Goal: Task Accomplishment & Management: Manage account settings

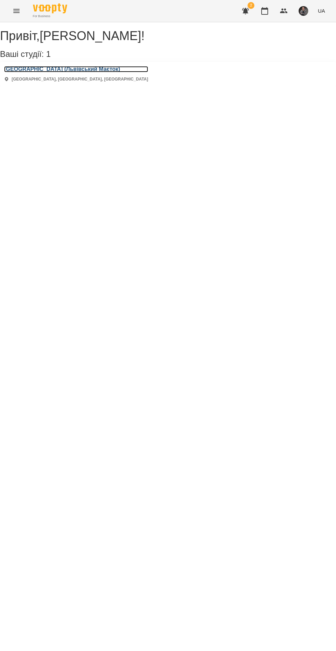
click at [41, 72] on h3 "[GEOGRAPHIC_DATA] (Львівський Маєток)" at bounding box center [76, 69] width 144 height 6
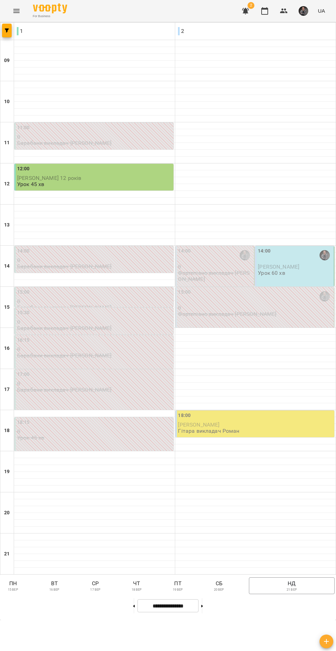
click at [127, 594] on button "чт 18 вер" at bounding box center [136, 586] width 23 height 17
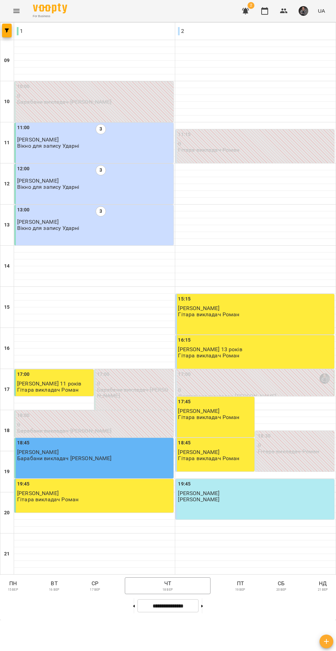
click at [232, 594] on button "пт 19 вер" at bounding box center [240, 586] width 23 height 17
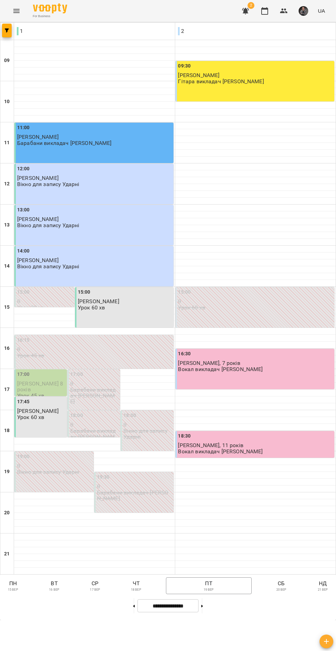
click at [203, 614] on button at bounding box center [202, 606] width 2 height 15
type input "**********"
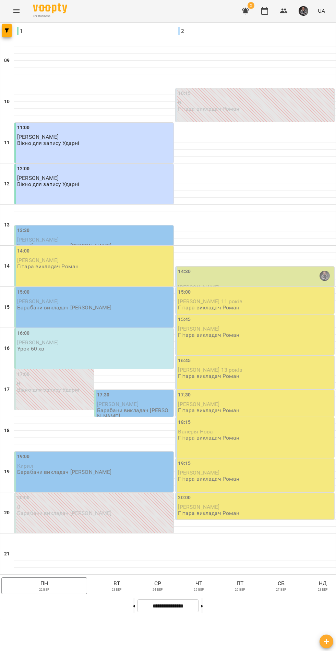
click at [196, 588] on p "чт" at bounding box center [198, 584] width 17 height 8
